Goal: Information Seeking & Learning: Learn about a topic

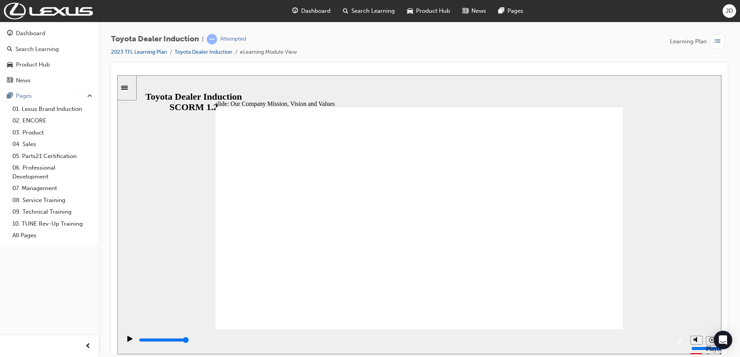
click at [683, 342] on icon "Replay (Ctrl+Alt+R)" at bounding box center [680, 342] width 6 height 6
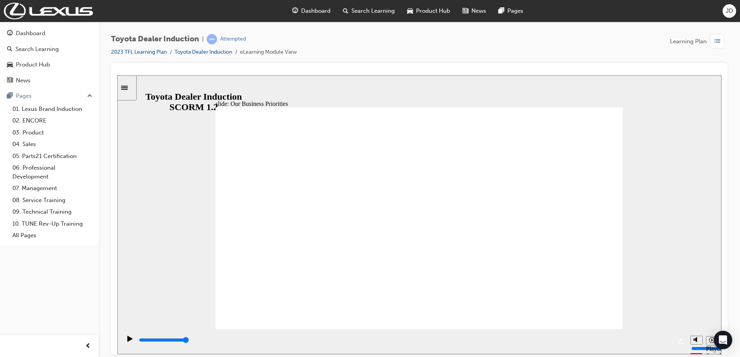
click at [127, 342] on icon "Play (Ctrl+Alt+P)" at bounding box center [129, 339] width 5 height 6
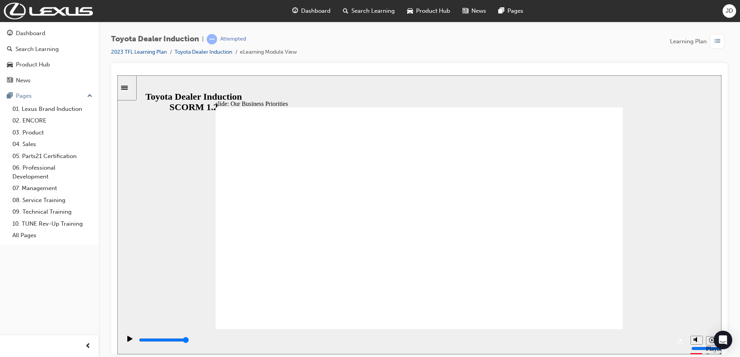
click at [679, 341] on icon "Replay (Ctrl+Alt+R)" at bounding box center [680, 342] width 6 height 6
type input "101100"
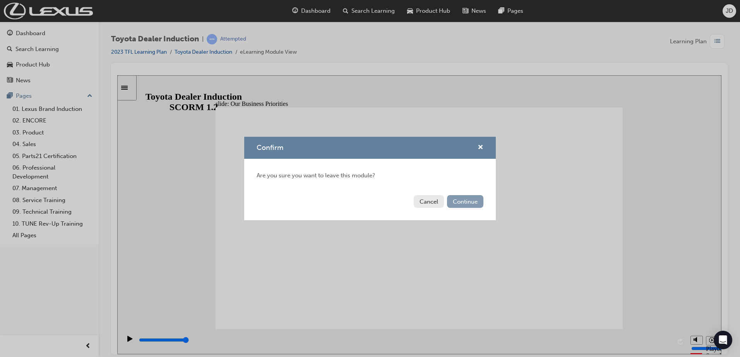
click at [468, 204] on button "Continue" at bounding box center [465, 201] width 36 height 13
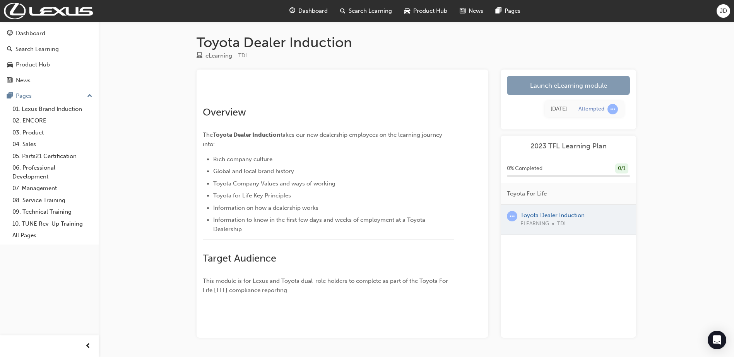
click at [590, 83] on link "Launch eLearning module" at bounding box center [568, 85] width 123 height 19
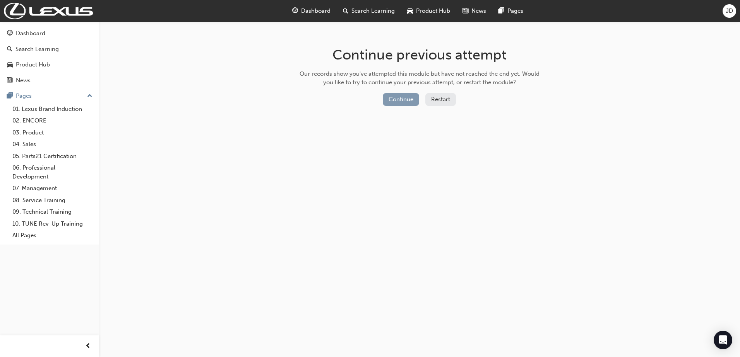
click at [398, 98] on button "Continue" at bounding box center [401, 99] width 36 height 13
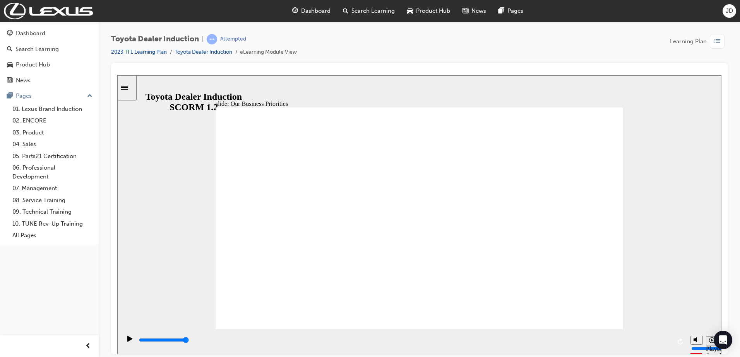
drag, startPoint x: 577, startPoint y: 300, endPoint x: 584, endPoint y: 308, distance: 10.1
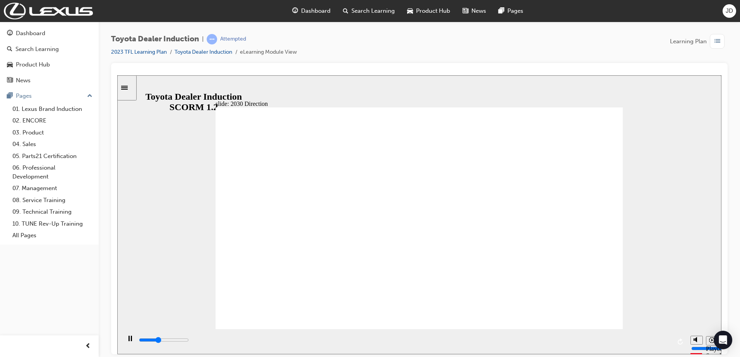
drag, startPoint x: 407, startPoint y: 249, endPoint x: 409, endPoint y: 243, distance: 6.1
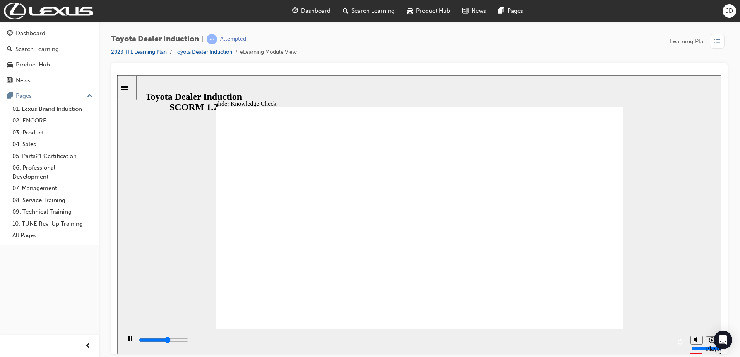
type input "5000"
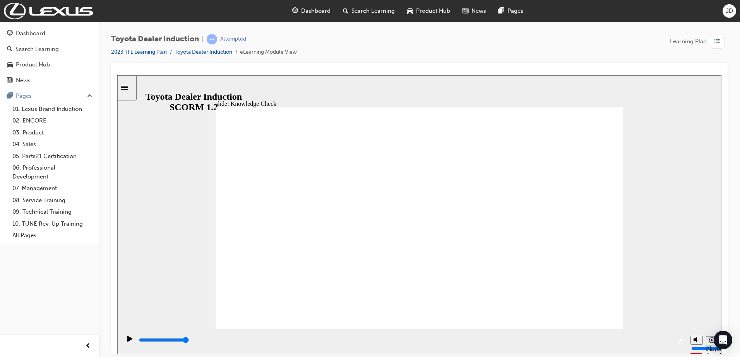
type input "H"
type input "Ha"
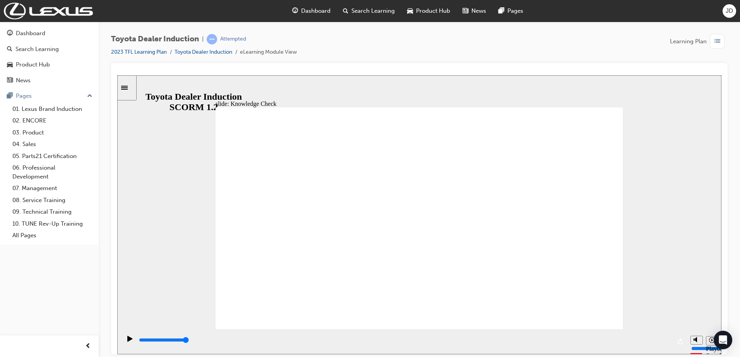
type input "Hap"
type input "Happ"
type input "Happi"
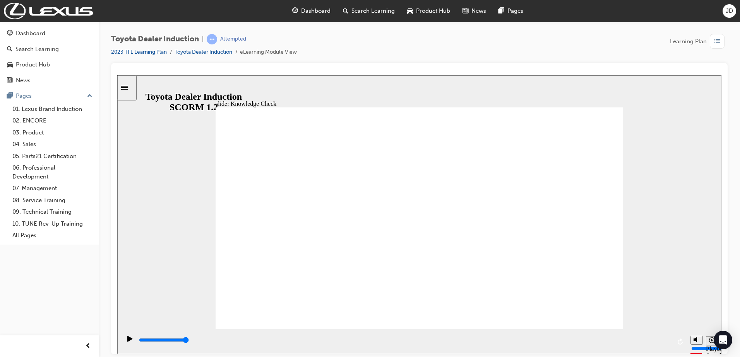
type input "Happi"
type input "Happin"
type input "Happine"
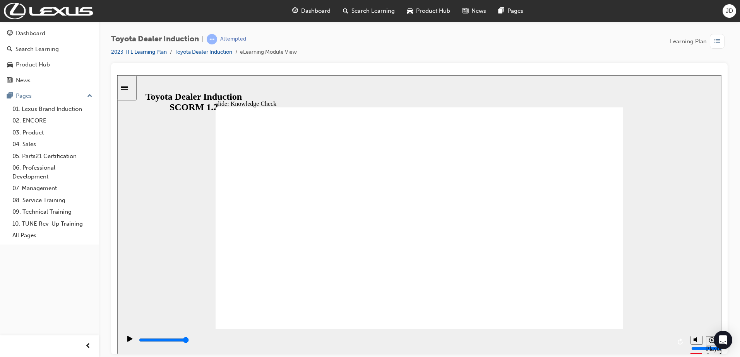
type input "Happines"
type input "Happiness"
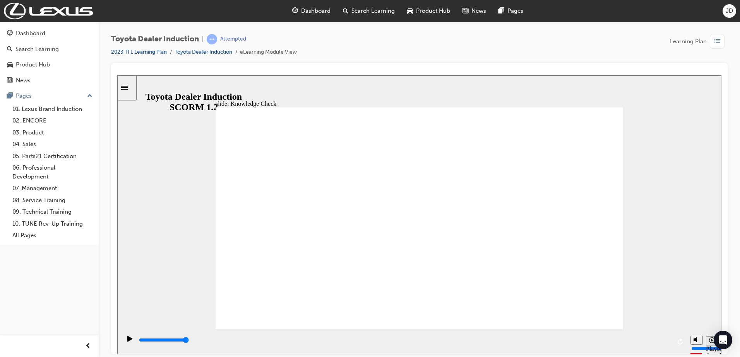
type input "Happiness"
type input "5000"
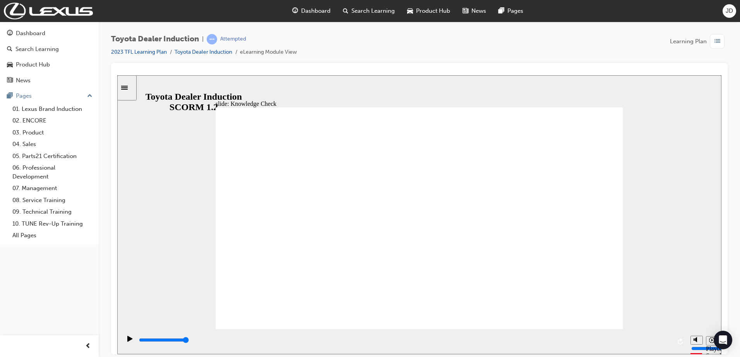
drag, startPoint x: 526, startPoint y: 195, endPoint x: 237, endPoint y: 270, distance: 298.8
type input "n"
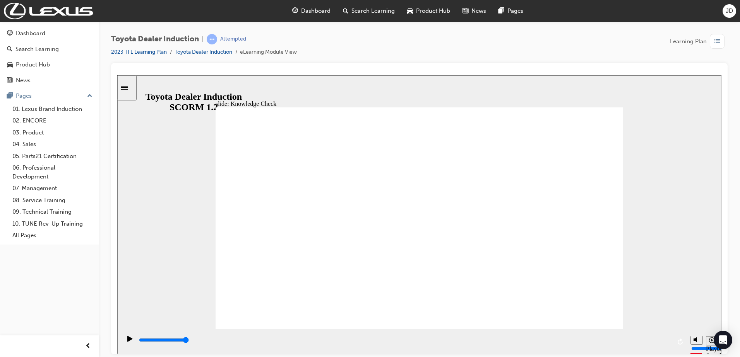
type input "n"
type input "m"
type input "mo"
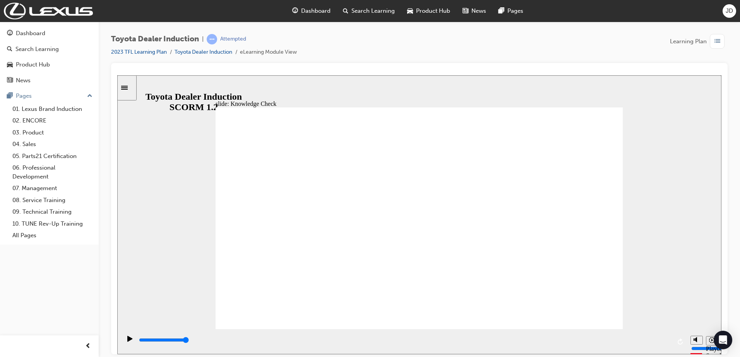
type input "mob"
type input "mobi"
type input "mobil"
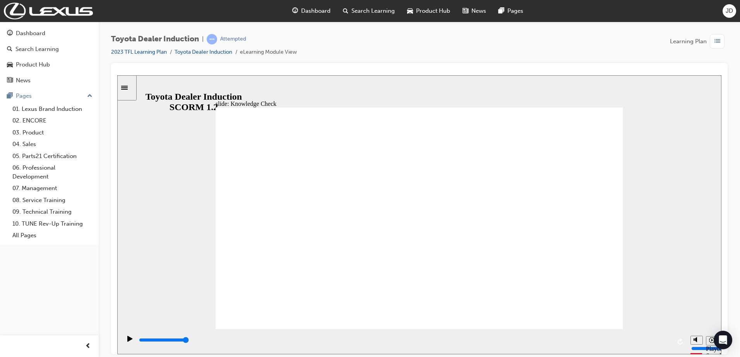
type input "mobil"
type input "mobile"
drag, startPoint x: 365, startPoint y: 229, endPoint x: 361, endPoint y: 233, distance: 5.5
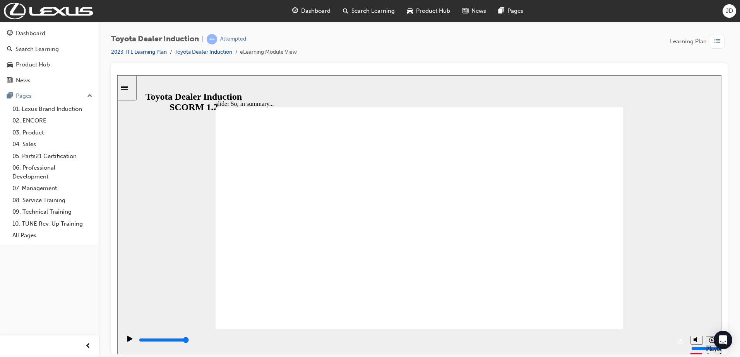
drag, startPoint x: 509, startPoint y: 229, endPoint x: 508, endPoint y: 236, distance: 6.7
type input "800"
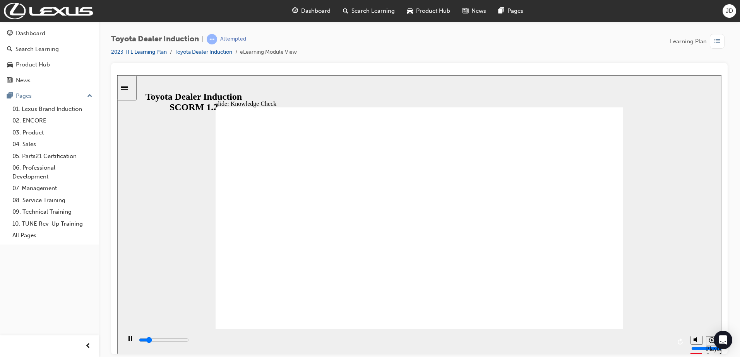
type input "mobile"
drag, startPoint x: 332, startPoint y: 216, endPoint x: 127, endPoint y: 185, distance: 207.7
click at [127, 185] on div "slide: Knowledge Check Rectangle 1 BACK BACK SUBMIT SUBMIT Knowledge Check Fill…" at bounding box center [419, 214] width 604 height 279
drag, startPoint x: 351, startPoint y: 221, endPoint x: 227, endPoint y: 211, distance: 124.6
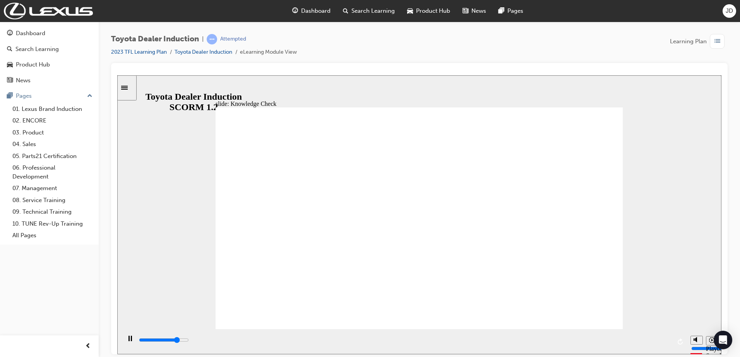
type input "4000"
type input "mob"
type input "4400"
type input "mo"
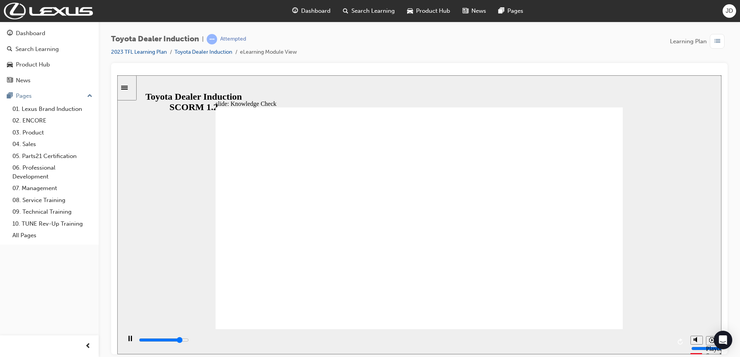
type input "mo"
type input "4600"
type input "m"
type input "4700"
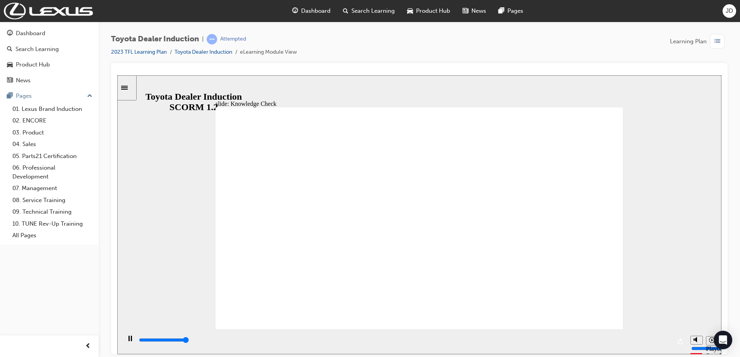
type input "5000"
type input "m"
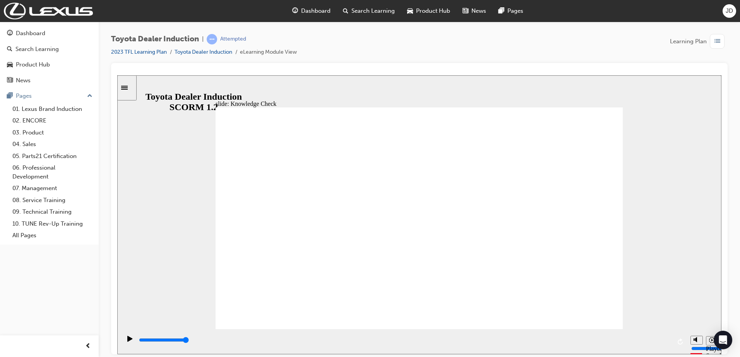
type input "mo"
type input "mov"
type input "move"
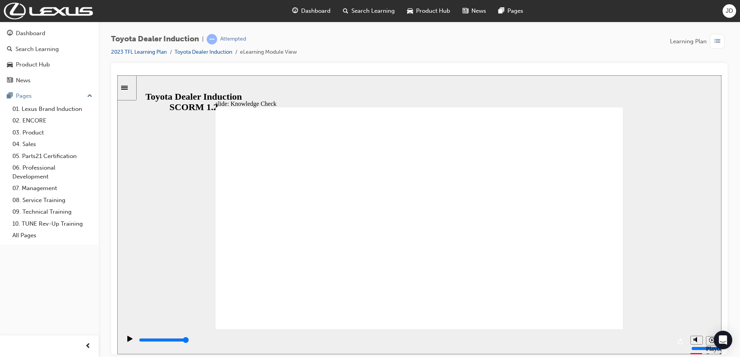
type input "move"
type input "moved"
type input "6500"
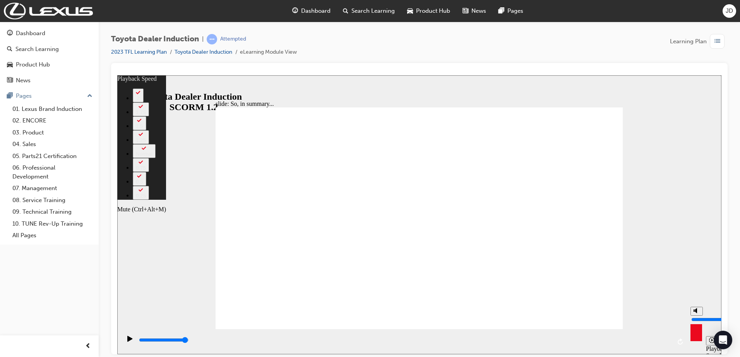
type input "96"
type input "7"
type input "96"
type input "7"
type input "96"
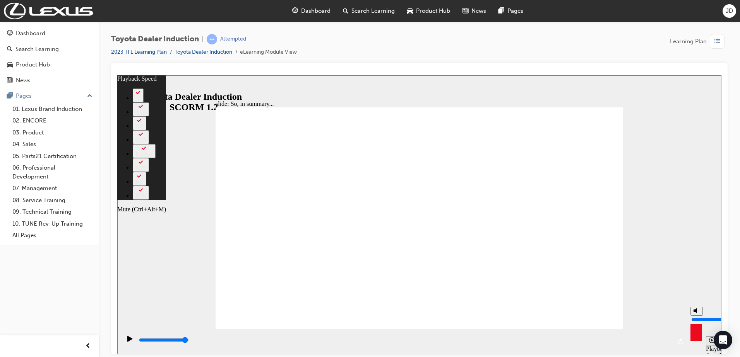
type input "6"
type input "96"
type input "6"
type input "97"
type input "6"
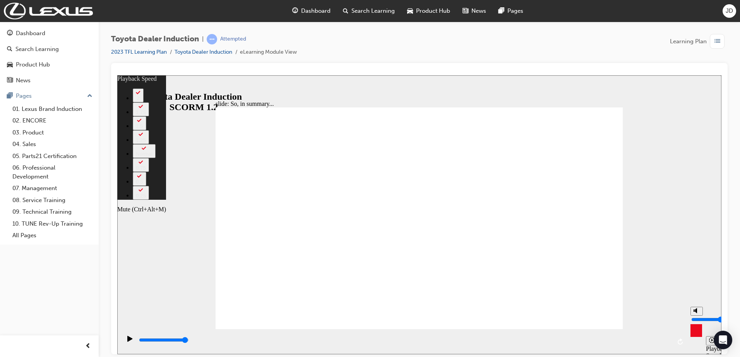
click at [696, 316] on input "volume" at bounding box center [716, 319] width 50 height 6
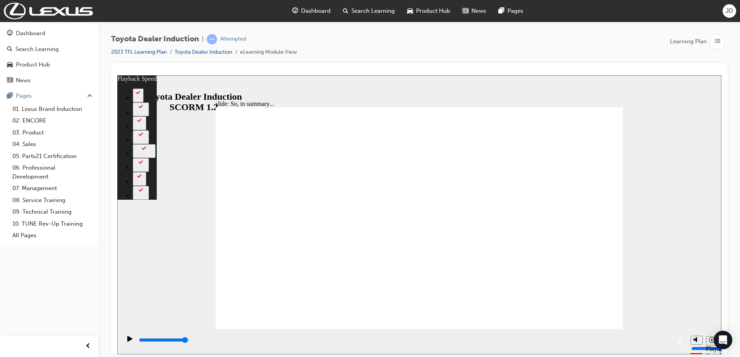
type input "128"
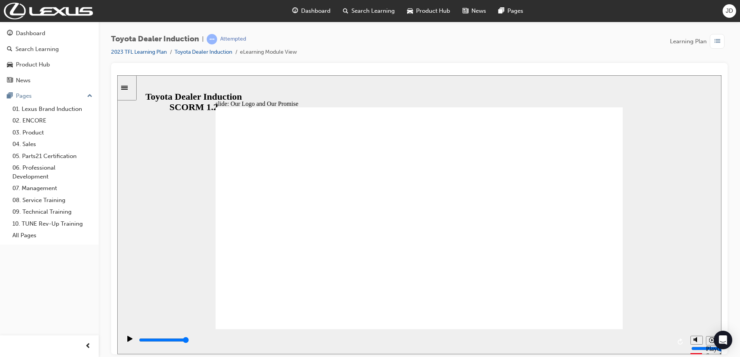
type input "8400"
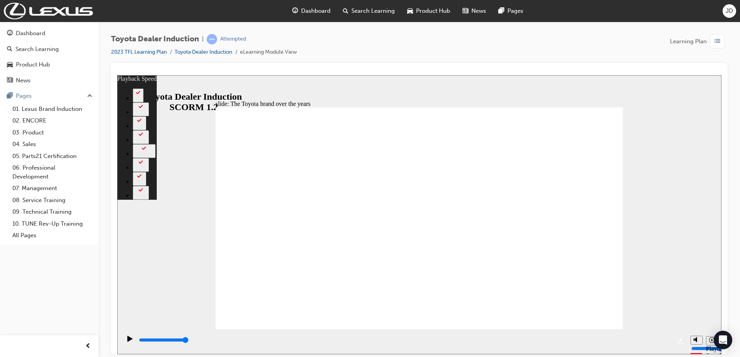
type input "165"
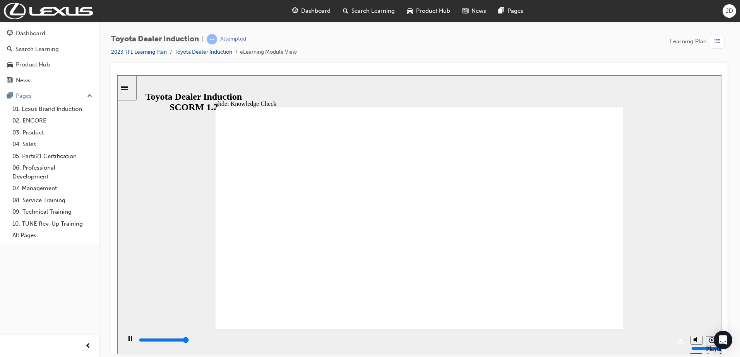
type input "5000"
radio input "true"
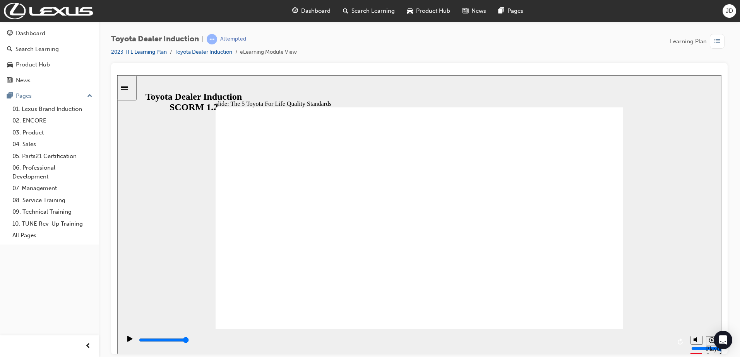
click at [681, 343] on icon "Replay (Ctrl+Alt+R)" at bounding box center [680, 342] width 6 height 6
type input "13500"
